Goal: Browse casually

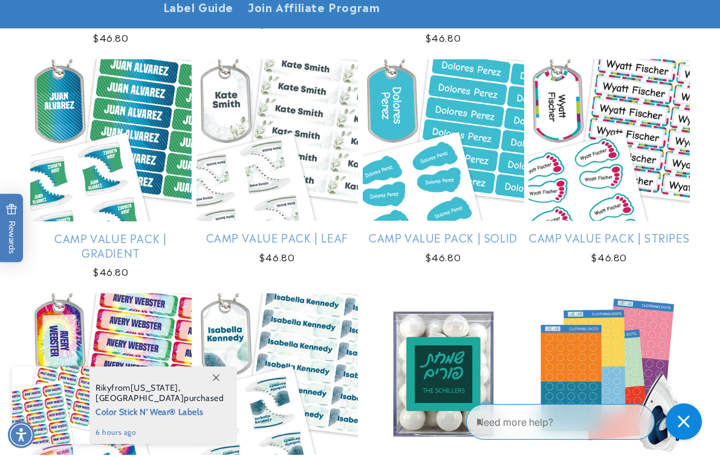
scroll to position [2440, 0]
